Goal: Register for event/course

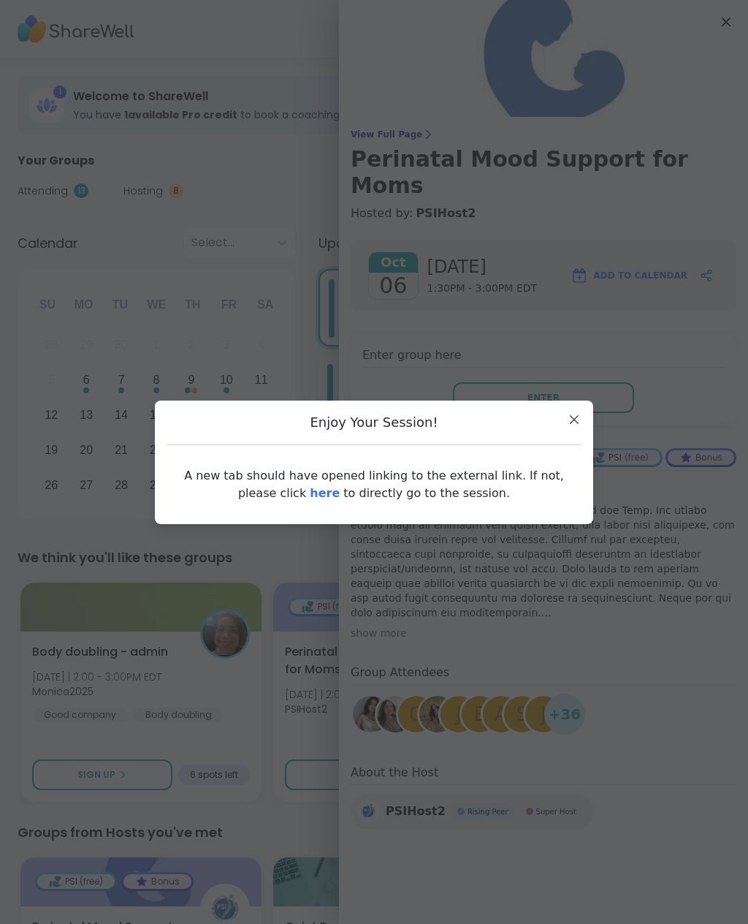
click at [319, 498] on link "here" at bounding box center [325, 493] width 30 height 14
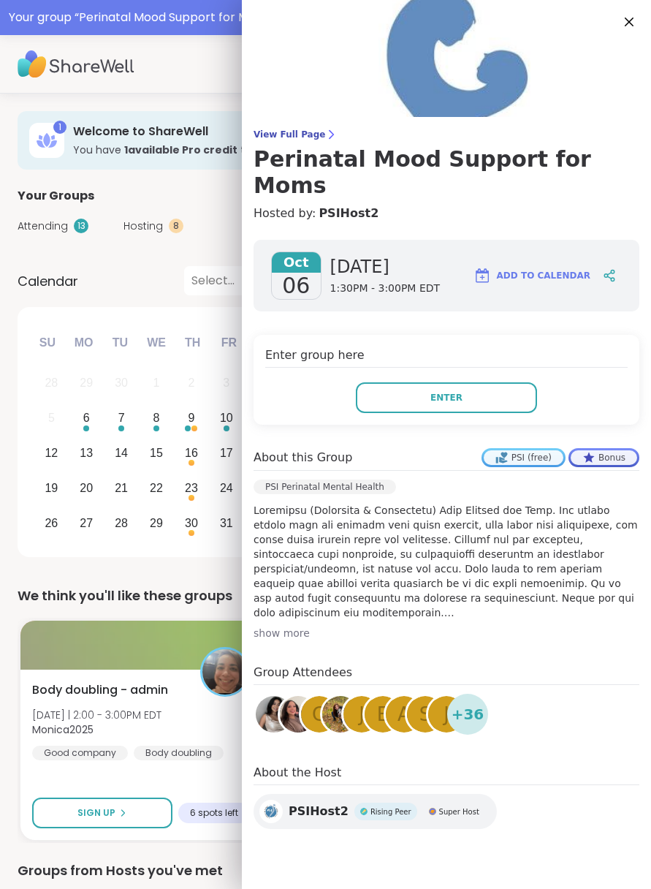
click at [638, 19] on icon at bounding box center [629, 22] width 18 height 18
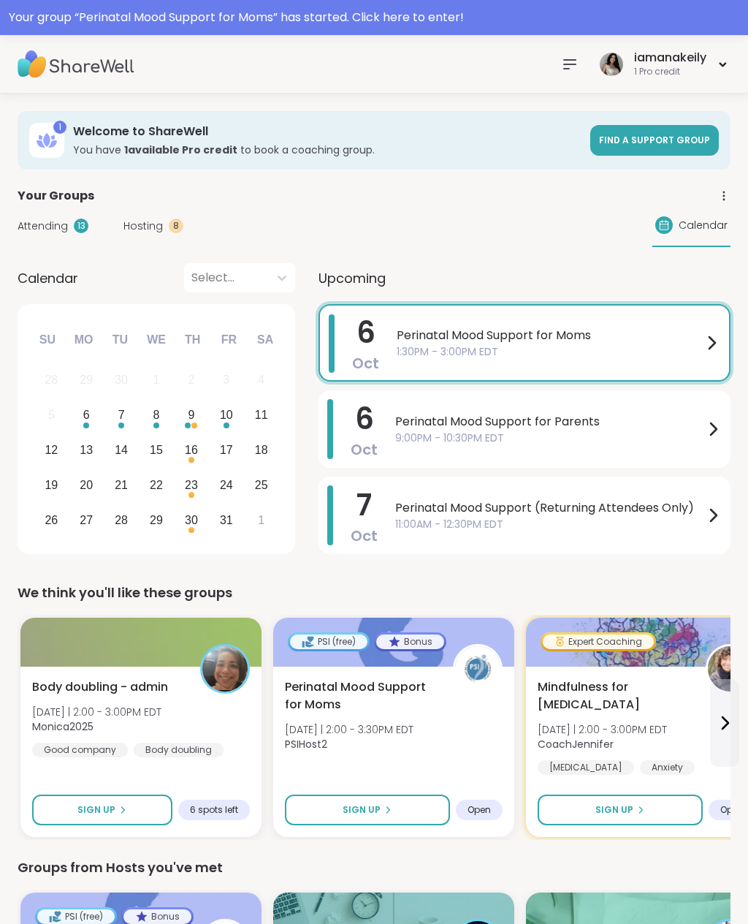
click at [392, 802] on button "Sign Up" at bounding box center [367, 809] width 165 height 31
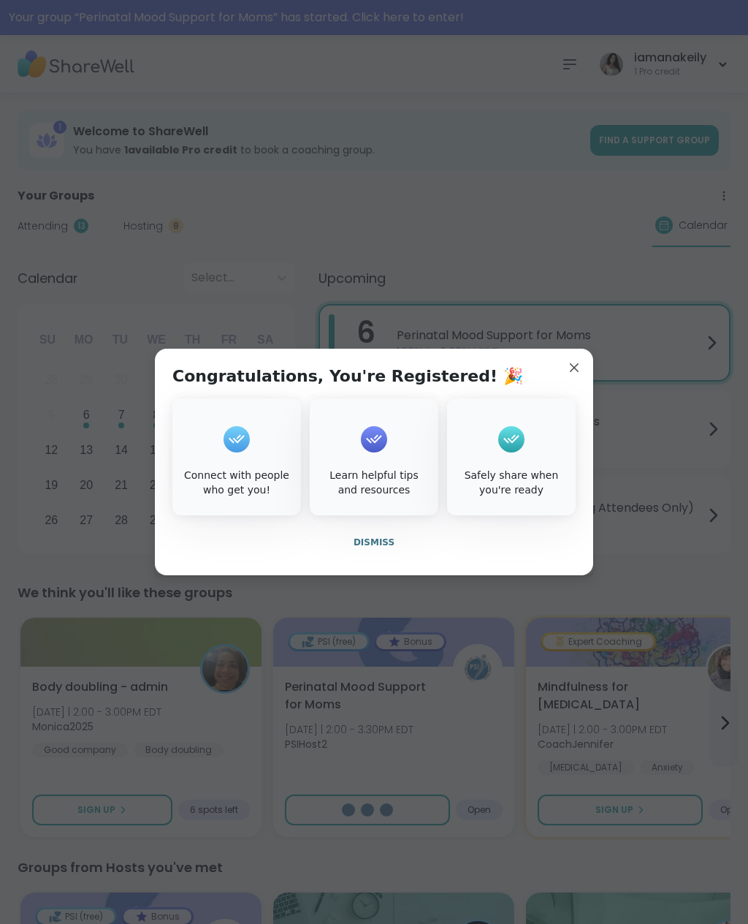
click at [378, 542] on span "Dismiss" at bounding box center [374, 542] width 41 height 10
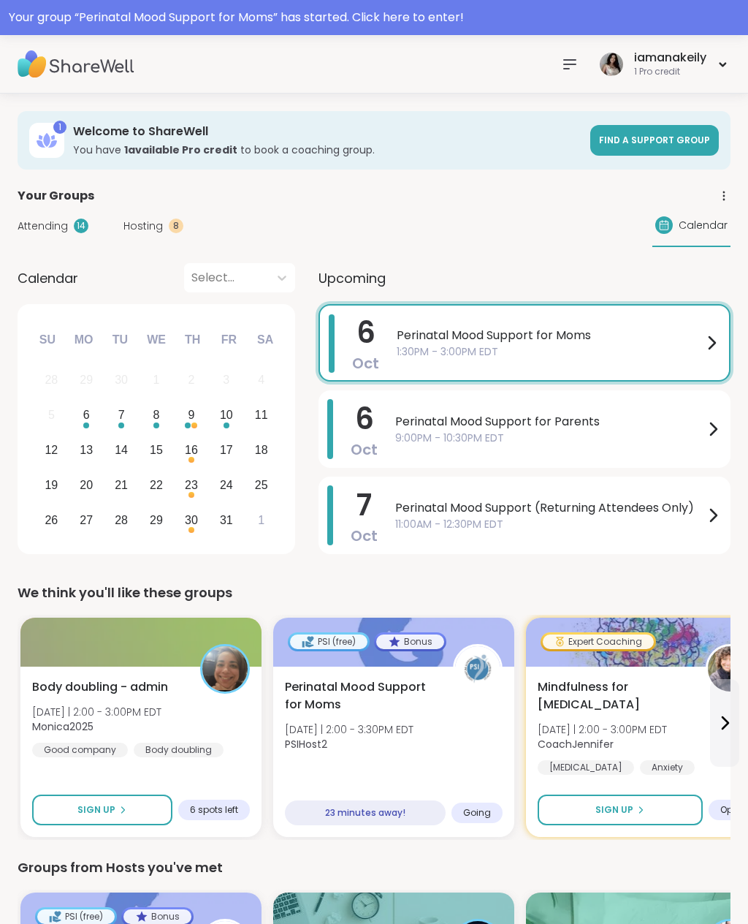
click at [460, 743] on div "Perinatal Mood Support for Moms [DATE] | 2:00 - 3:30PM EDT PSIHost2" at bounding box center [394, 719] width 218 height 82
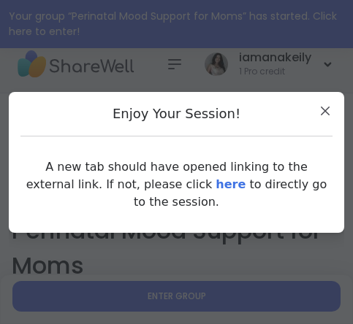
click at [216, 181] on link "here" at bounding box center [231, 185] width 30 height 14
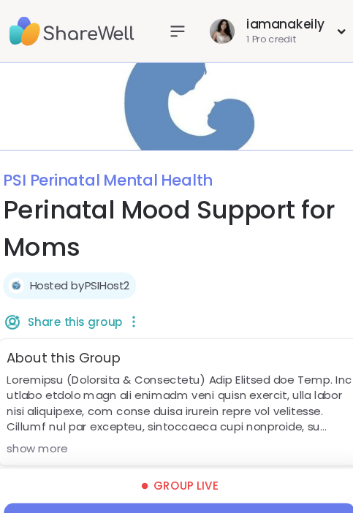
click at [169, 33] on icon at bounding box center [175, 29] width 12 height 9
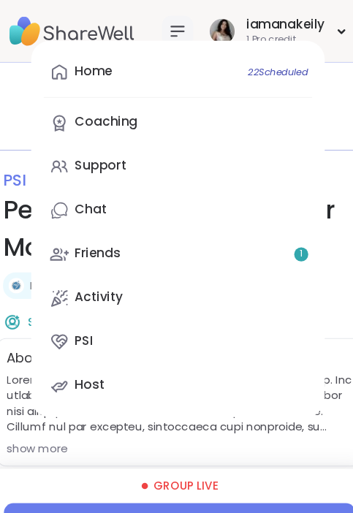
click at [79, 159] on div "Support" at bounding box center [103, 155] width 48 height 16
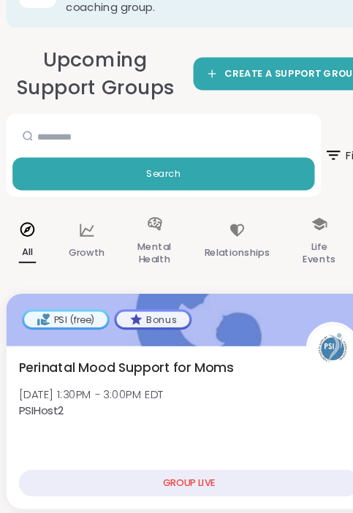
scroll to position [121, 0]
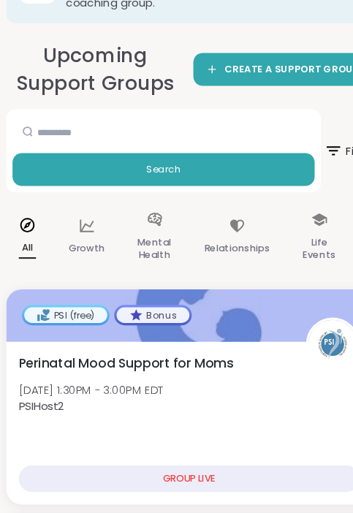
click at [308, 210] on div "Life Events" at bounding box center [298, 221] width 54 height 73
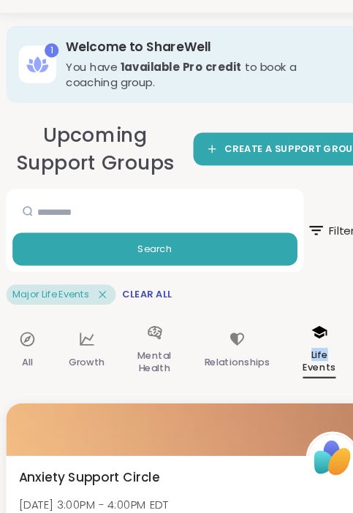
scroll to position [0, 0]
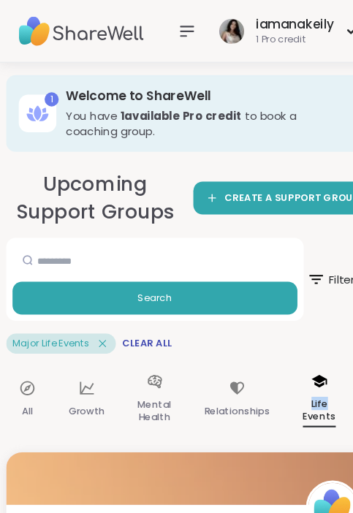
click at [176, 28] on icon at bounding box center [175, 29] width 18 height 18
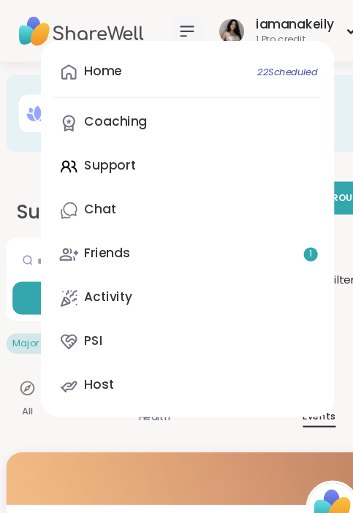
click at [124, 153] on div "Home 22 Scheduled Coaching Support Chat Friends 1 Activity PSI Host" at bounding box center [175, 213] width 274 height 351
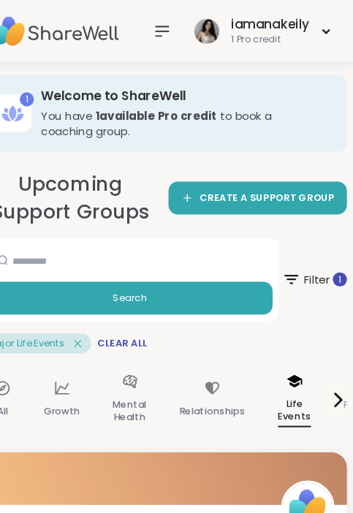
click at [118, 319] on span "Clear All" at bounding box center [137, 321] width 47 height 12
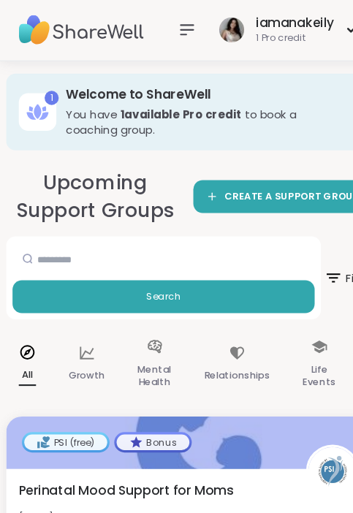
scroll to position [1, 0]
